Goal: Check status: Check status

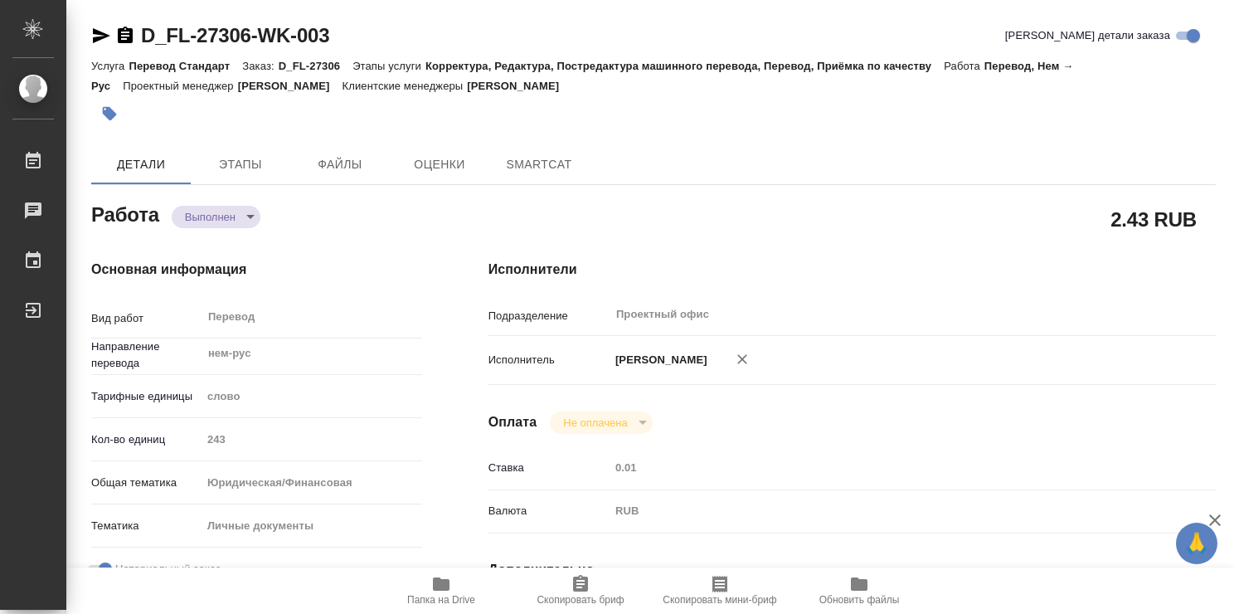
type textarea "x"
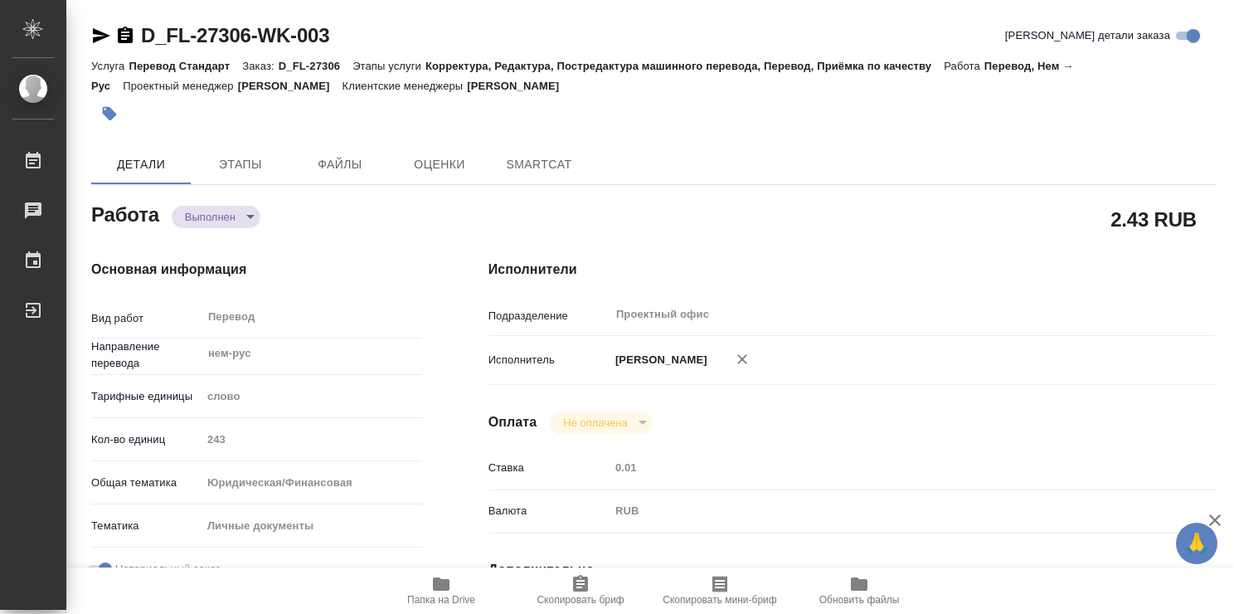
type textarea "x"
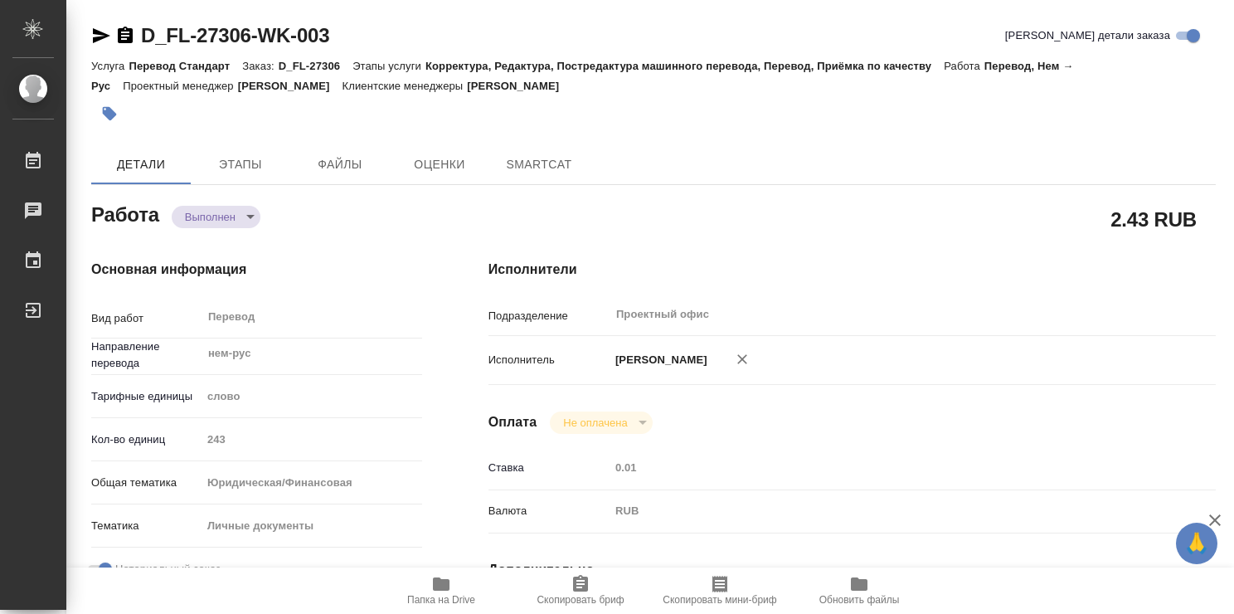
type textarea "x"
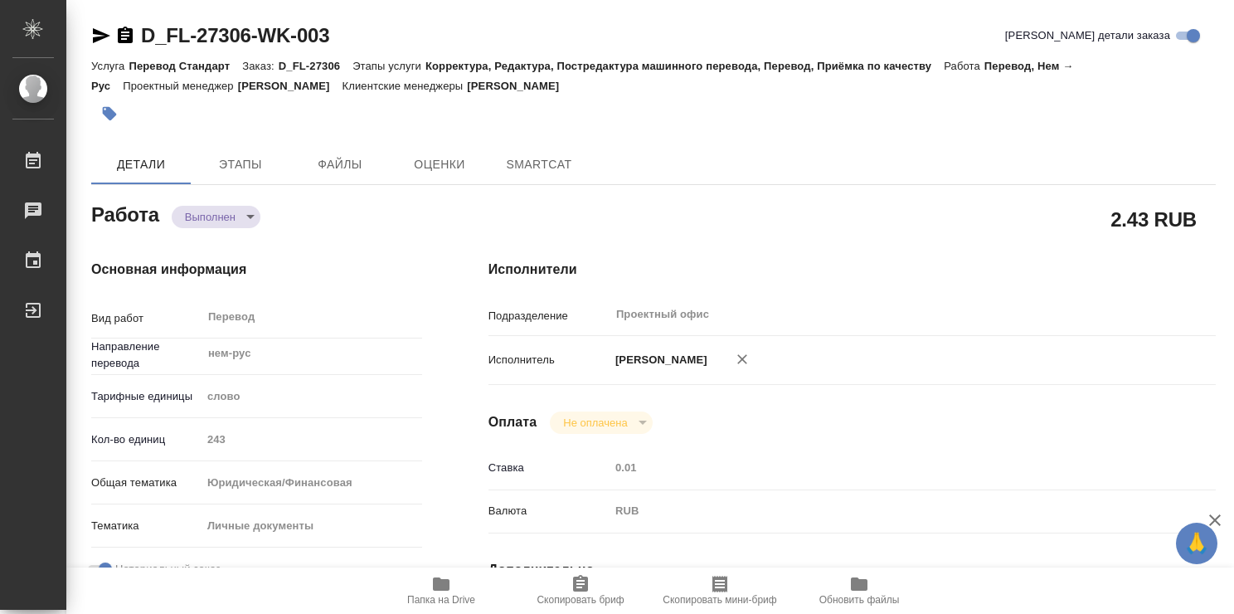
type textarea "x"
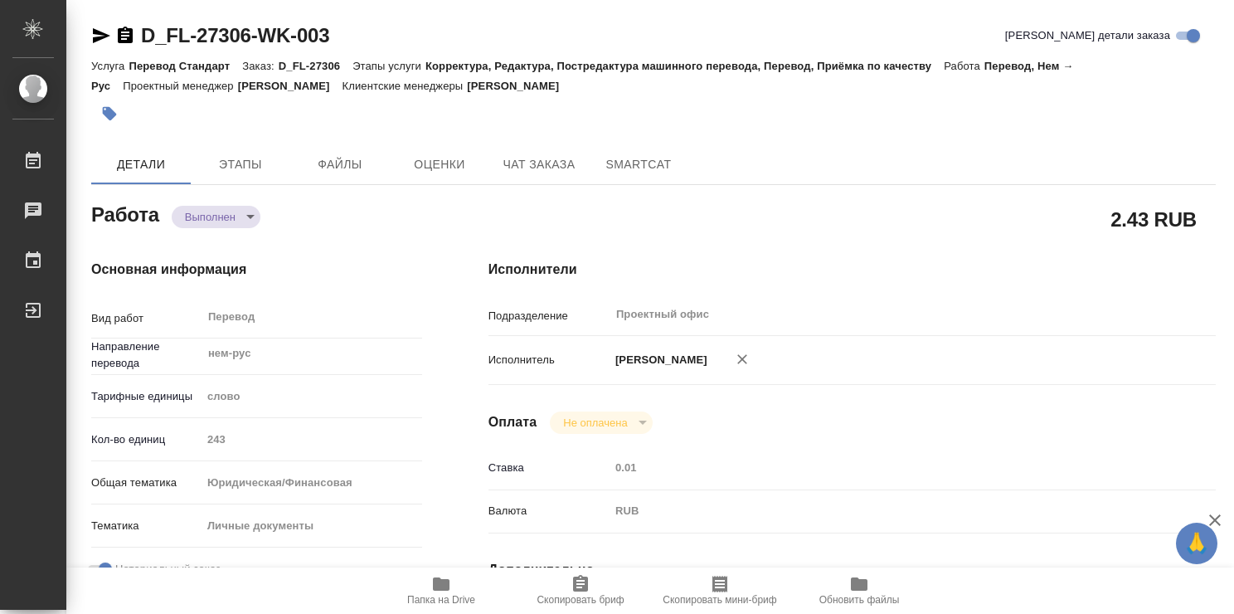
scroll to position [166, 0]
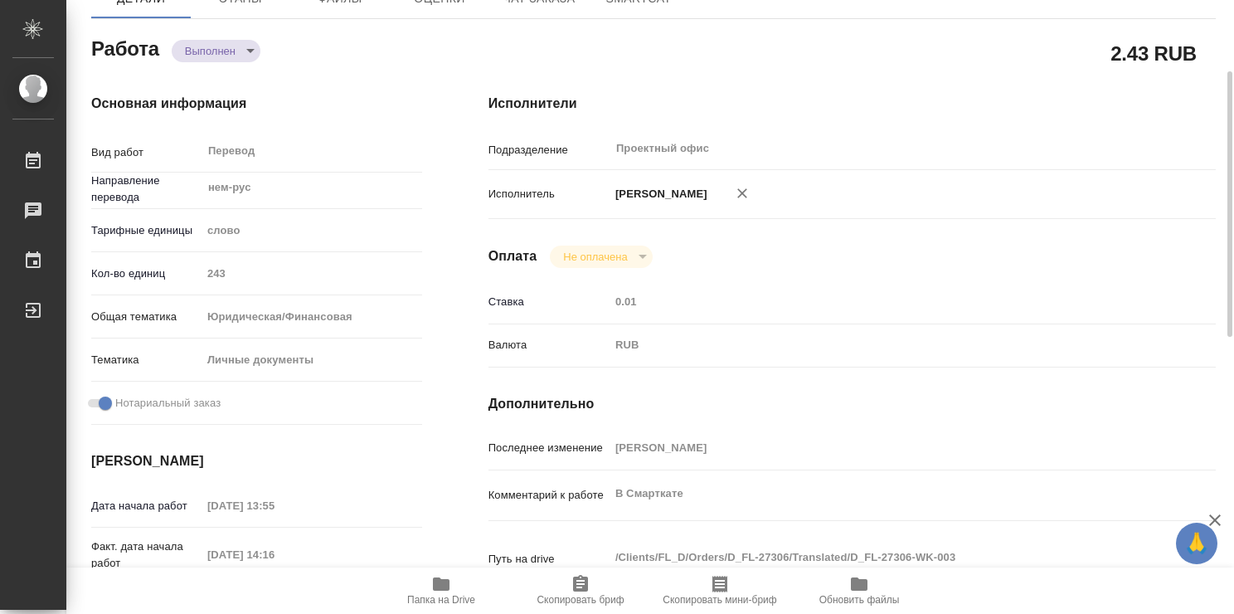
type textarea "x"
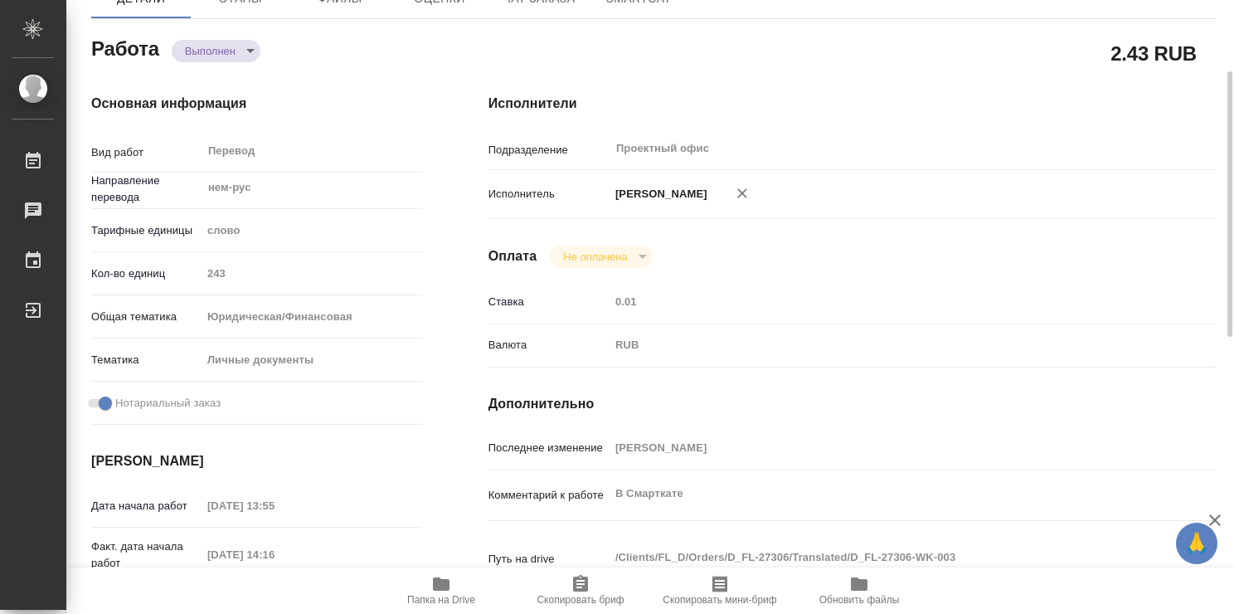
scroll to position [0, 0]
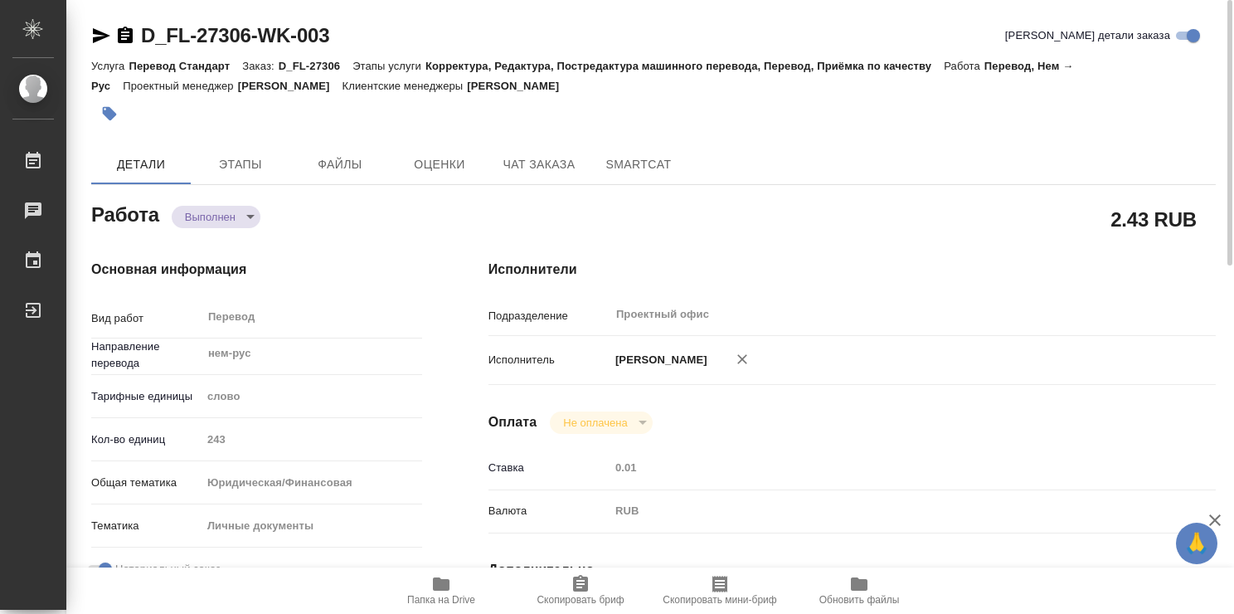
type textarea "x"
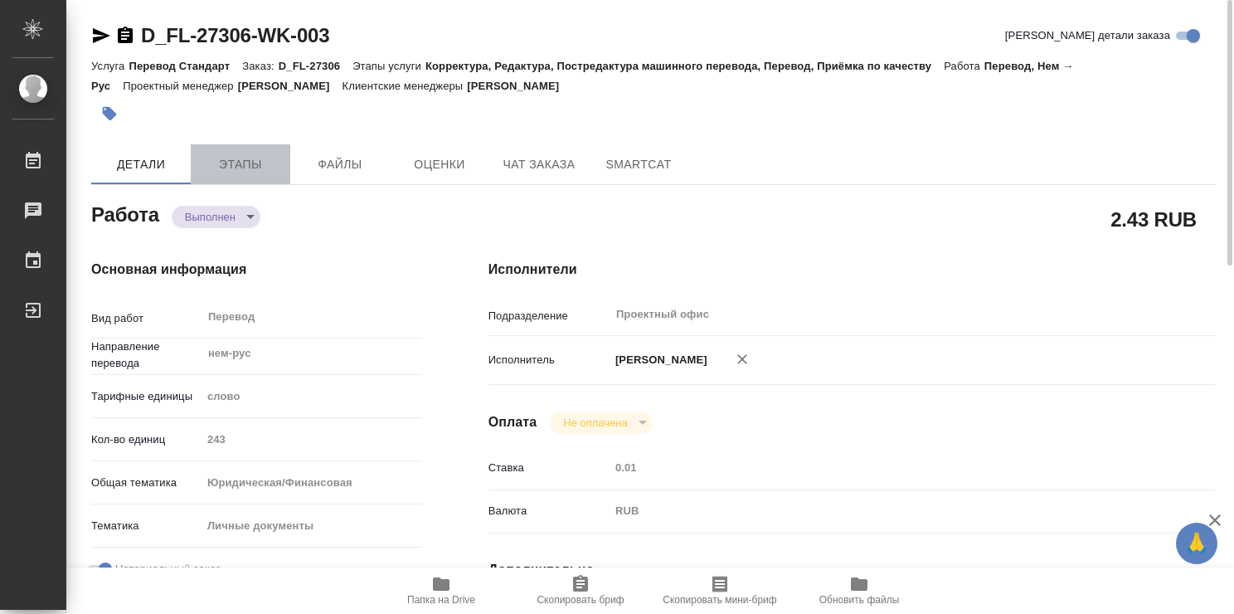
click at [258, 159] on span "Этапы" at bounding box center [241, 164] width 80 height 21
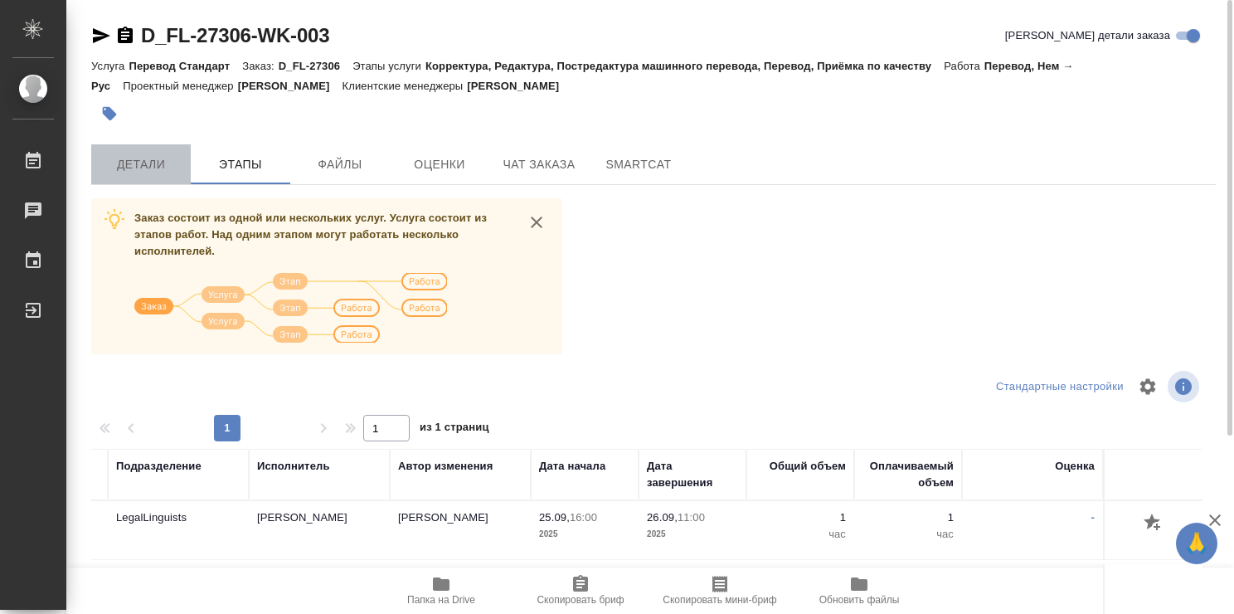
click at [154, 169] on span "Детали" at bounding box center [141, 164] width 80 height 21
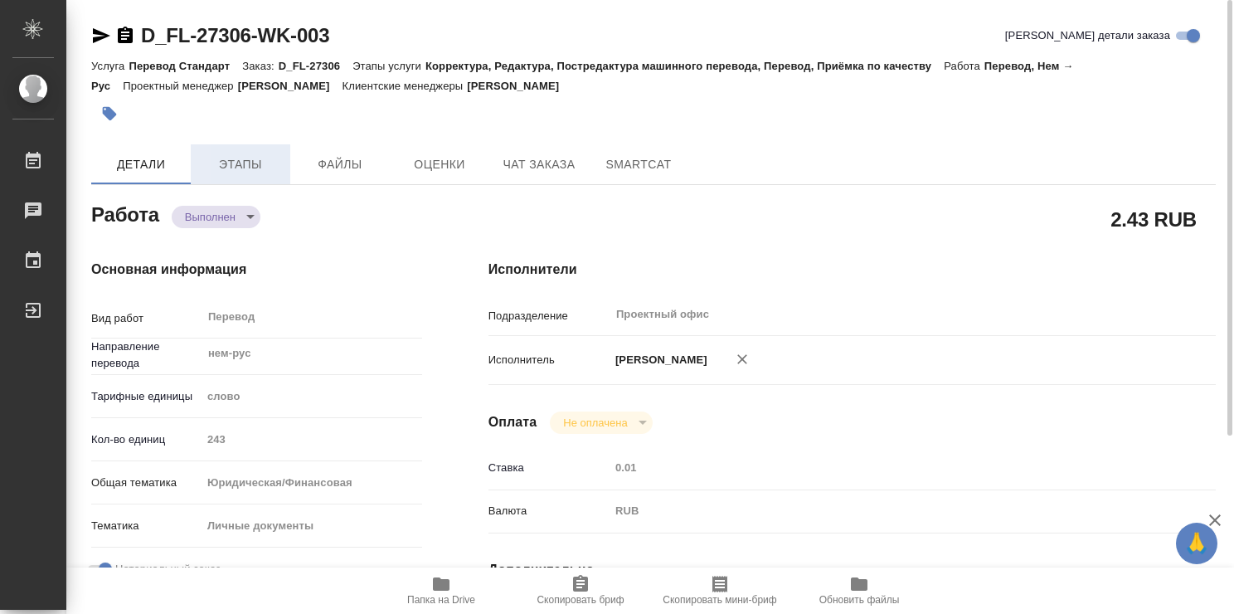
type textarea "x"
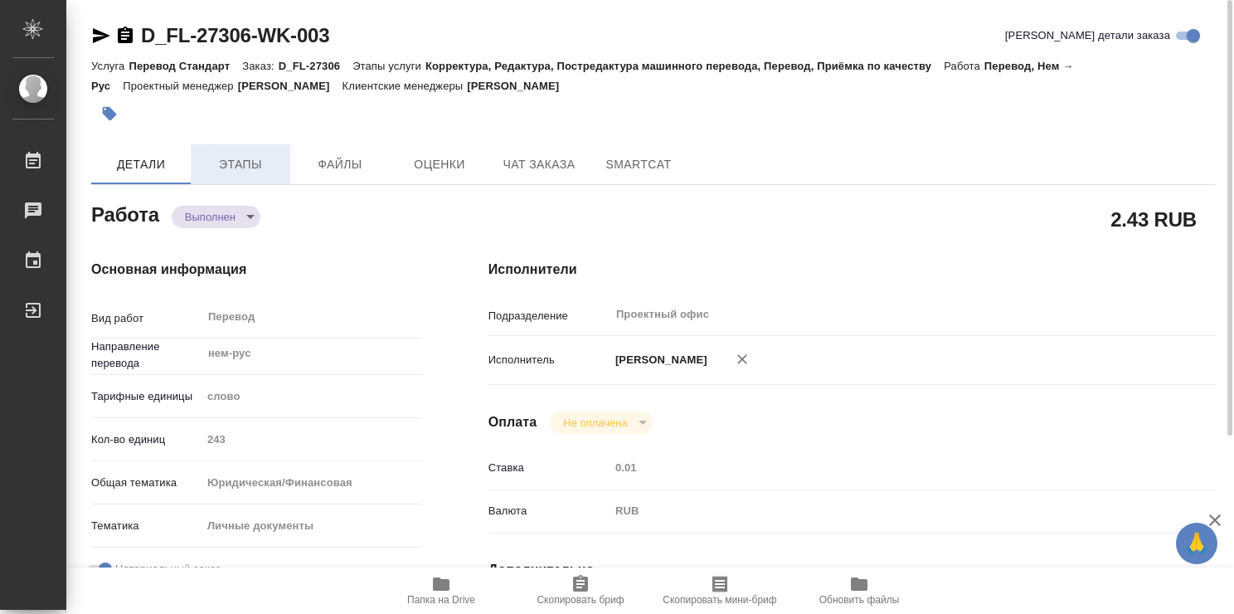
type textarea "x"
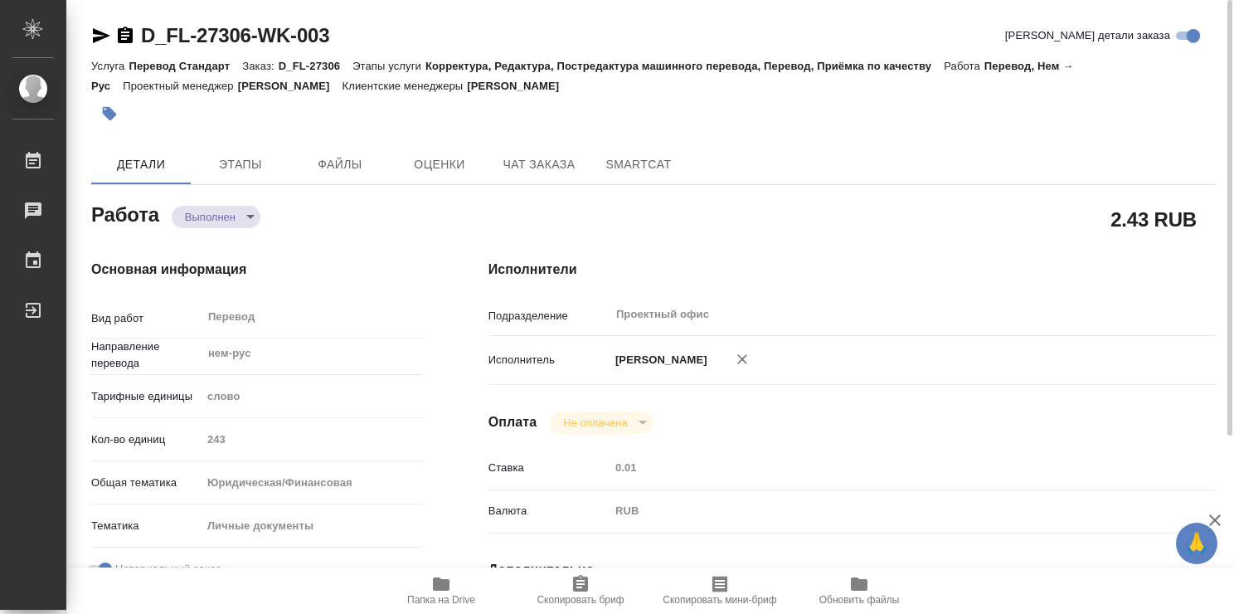
type textarea "x"
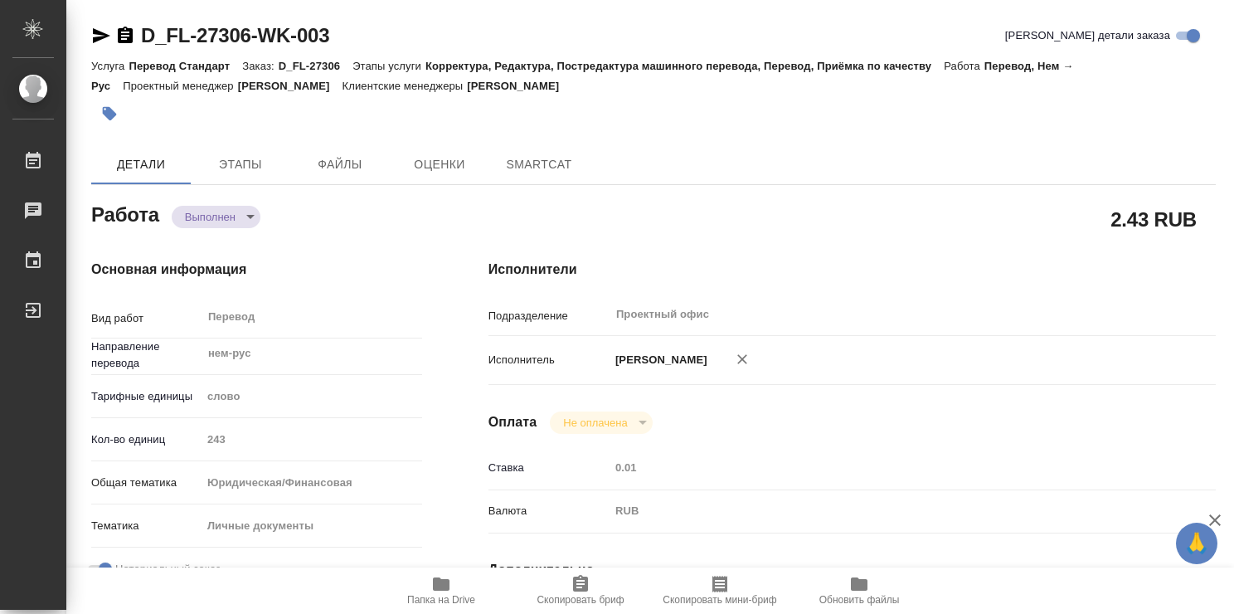
type textarea "x"
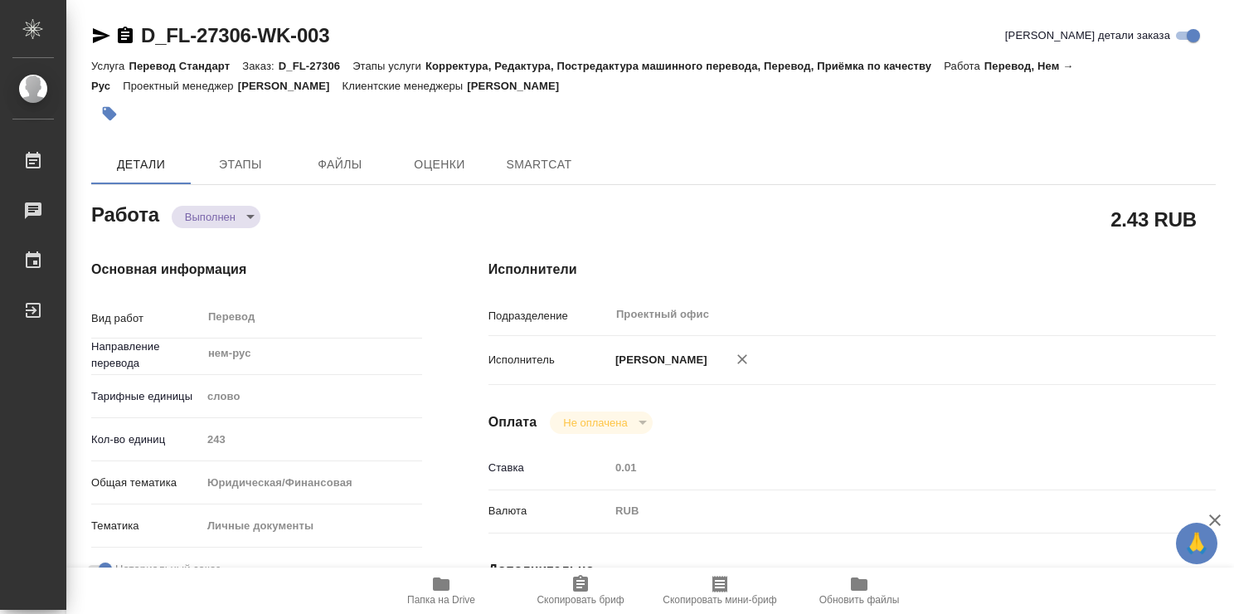
type textarea "x"
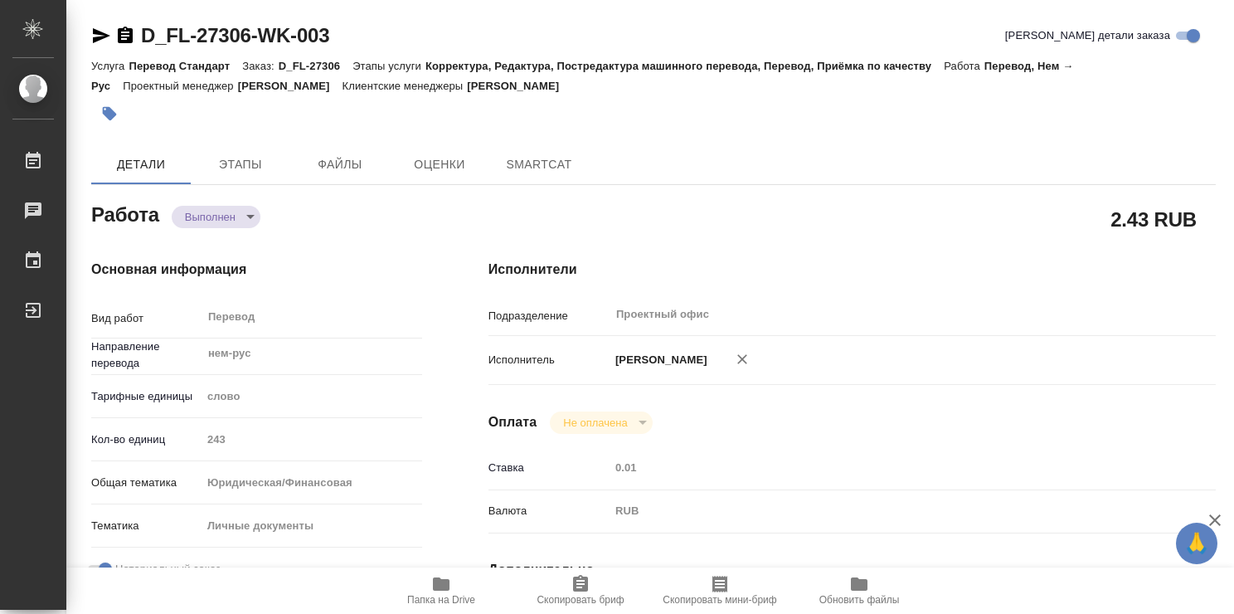
type textarea "x"
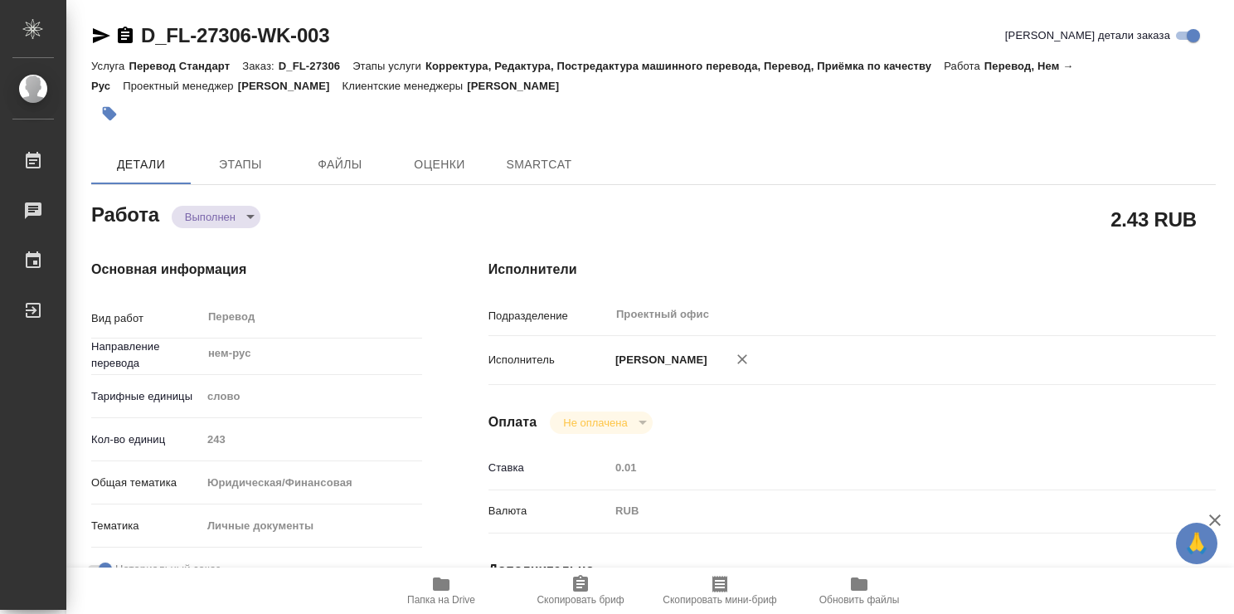
scroll to position [581, 0]
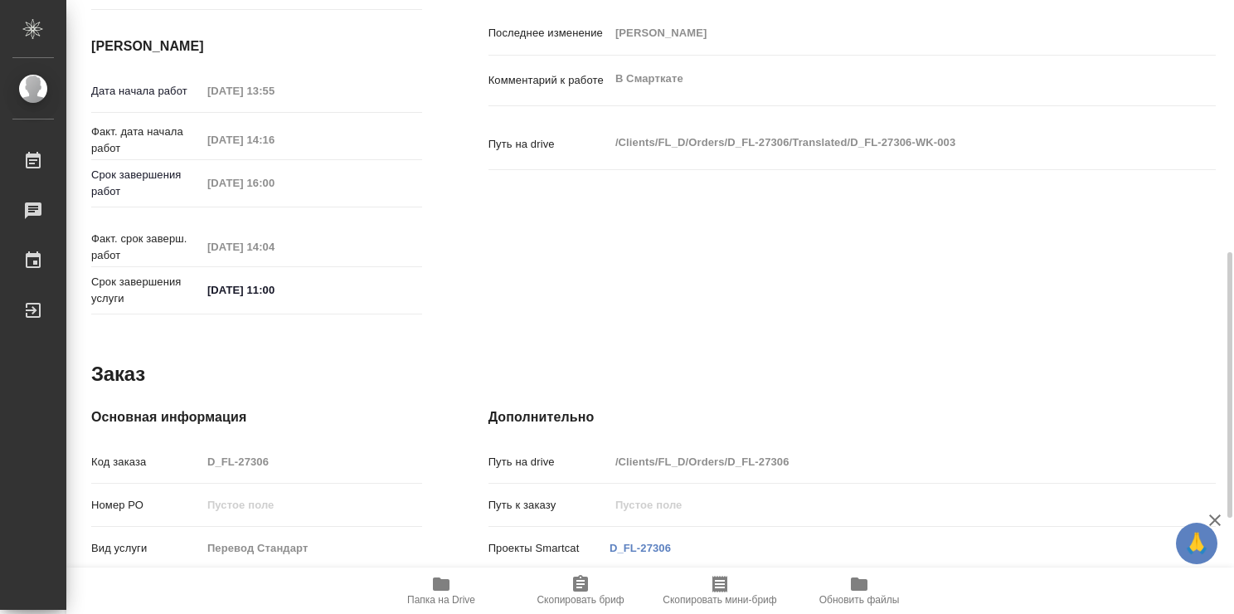
type textarea "x"
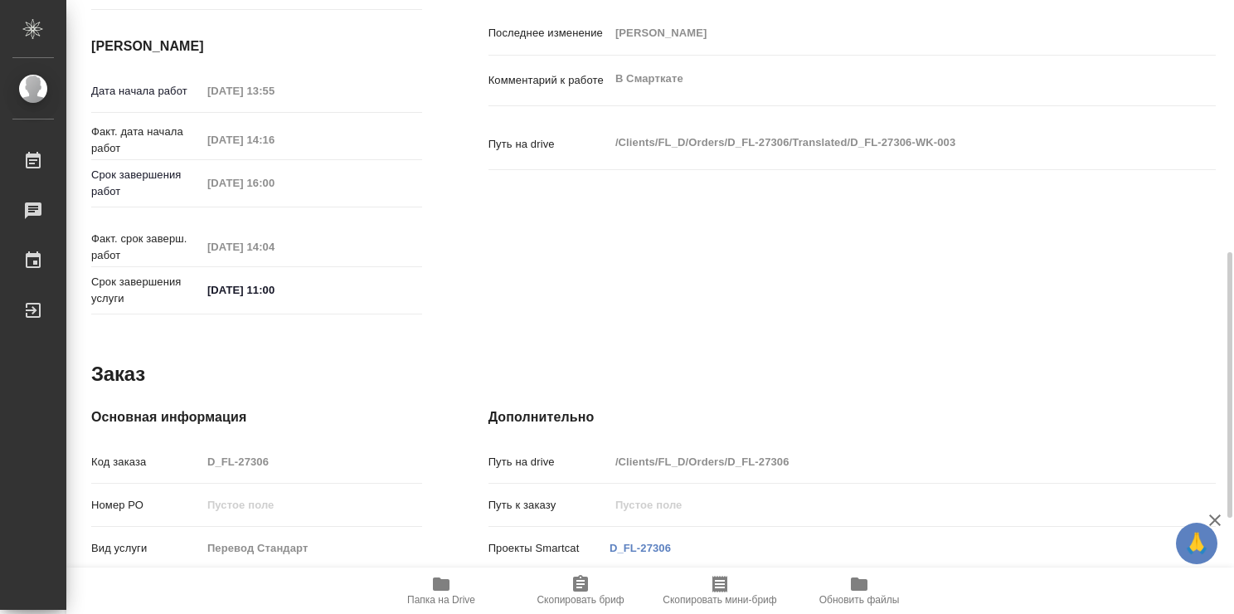
type textarea "x"
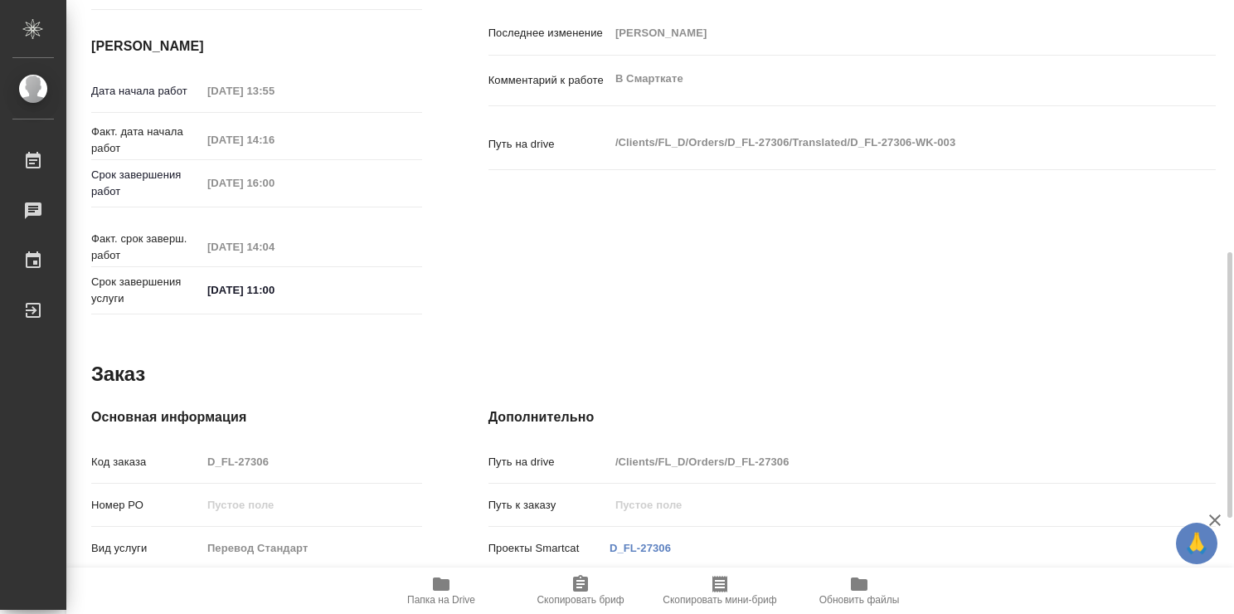
type textarea "x"
